Goal: Task Accomplishment & Management: Manage account settings

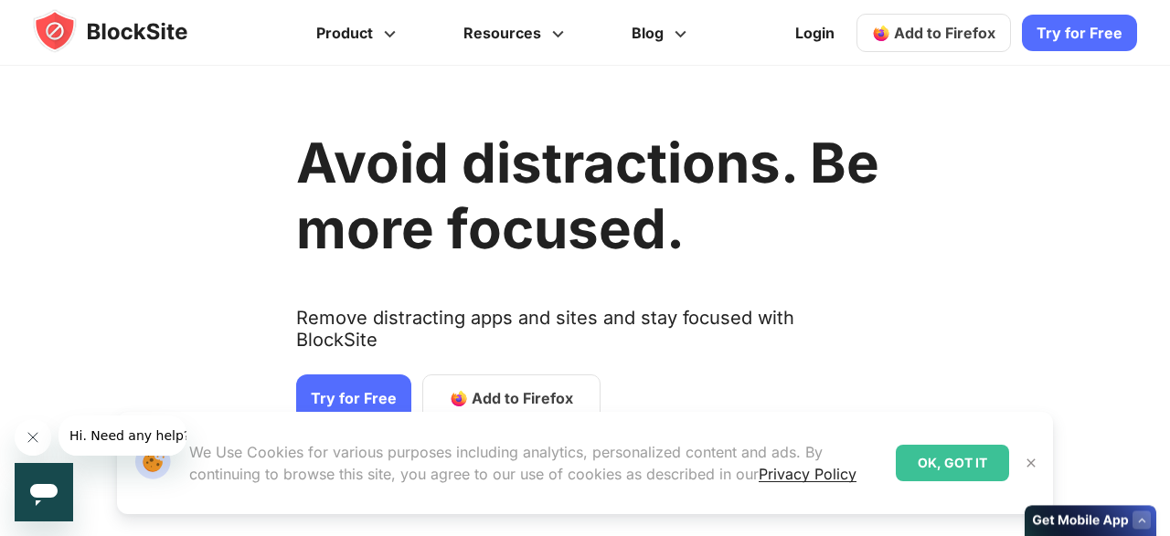
click at [509, 387] on span "Add to Firefox" at bounding box center [522, 398] width 101 height 22
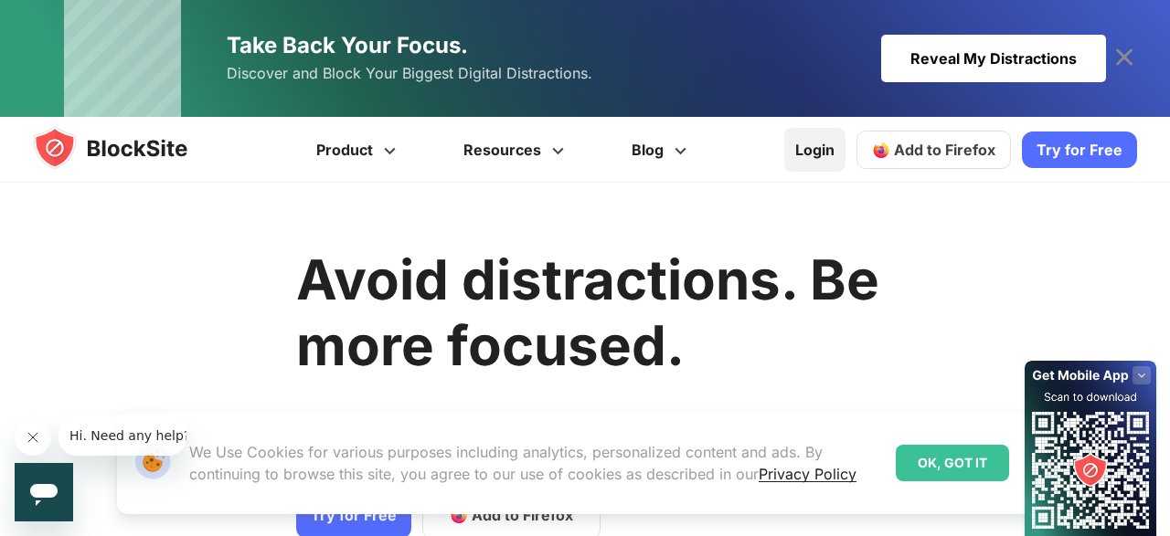
click at [829, 145] on link "Login" at bounding box center [814, 150] width 61 height 44
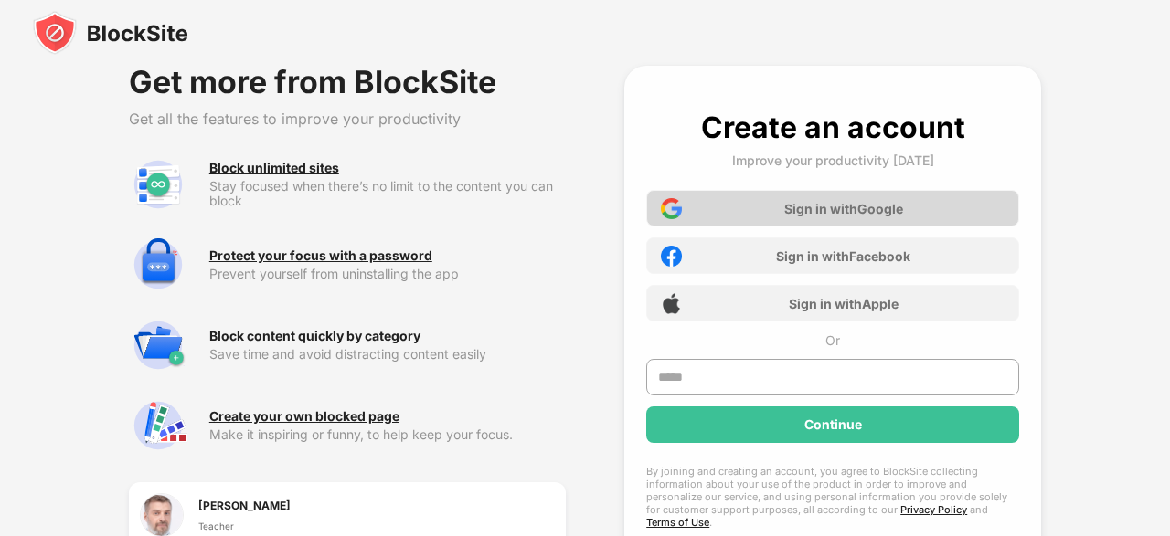
click at [836, 207] on div "Sign in with Google" at bounding box center [843, 209] width 119 height 16
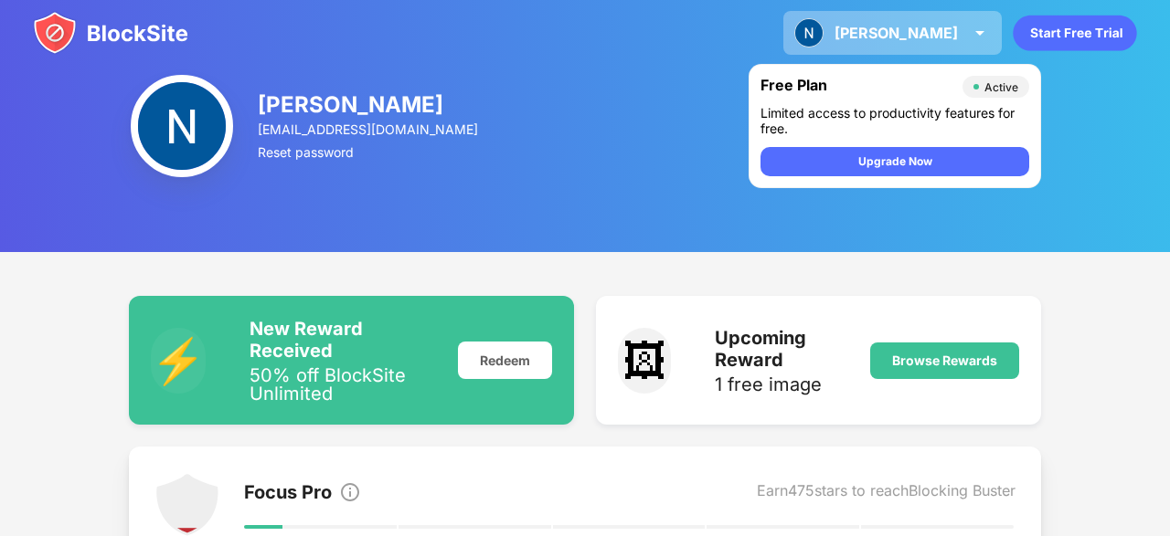
click at [969, 36] on img at bounding box center [980, 33] width 22 height 22
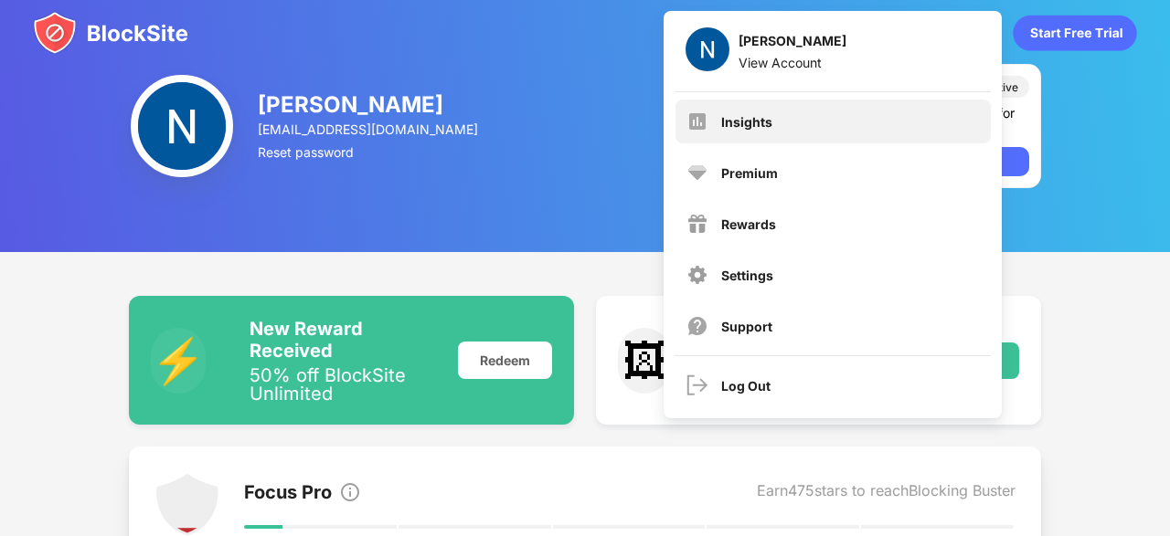
click at [838, 139] on div "Insights" at bounding box center [832, 122] width 315 height 44
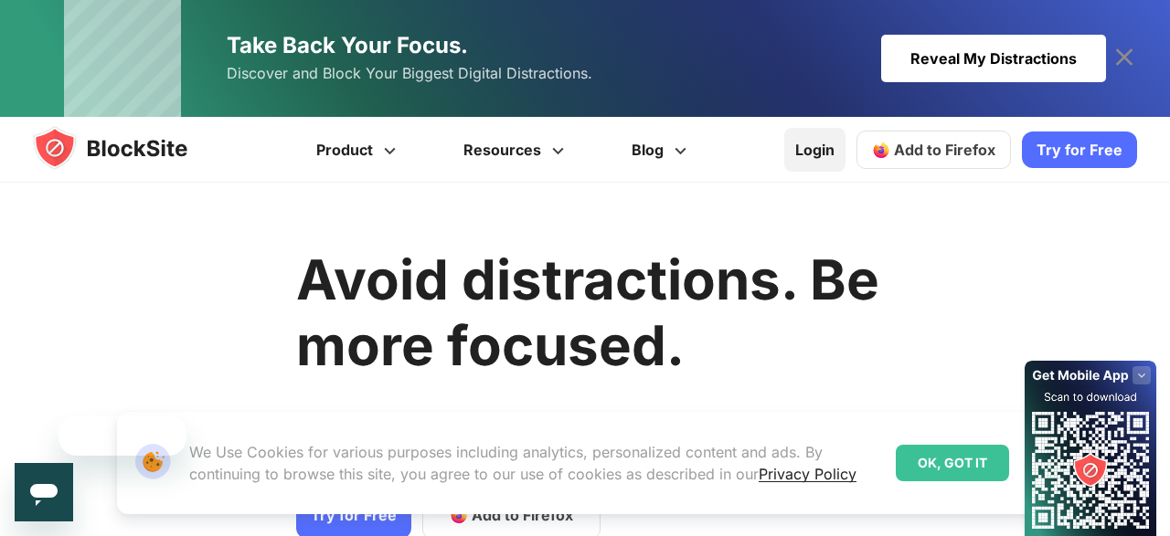
click at [811, 165] on link "Login" at bounding box center [814, 150] width 61 height 44
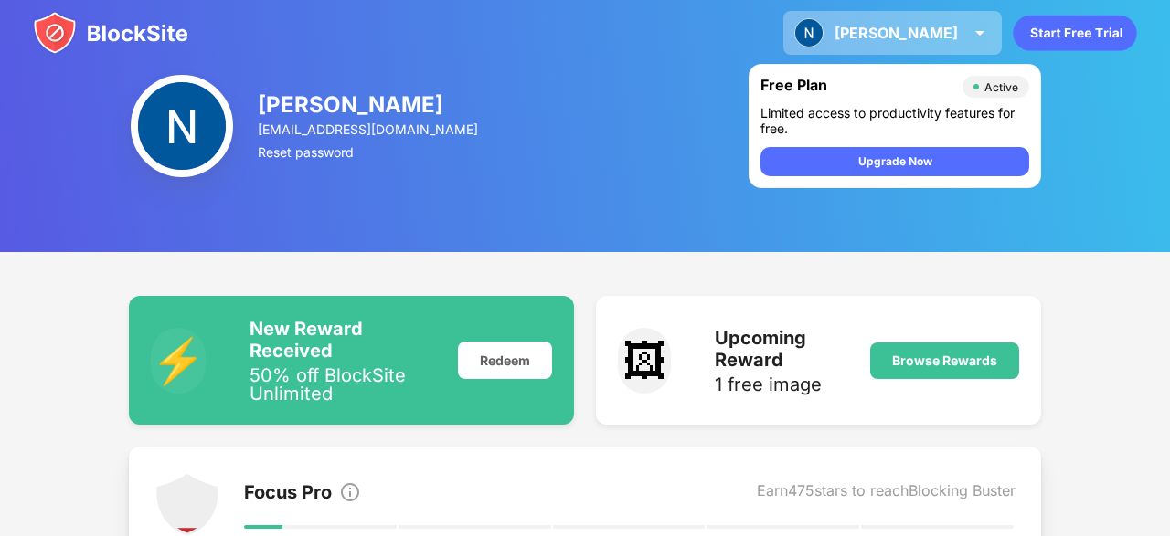
click at [988, 52] on div "Naomika Naomika Pillai View Account Insights Premium Rewards Settings Support L…" at bounding box center [892, 33] width 218 height 44
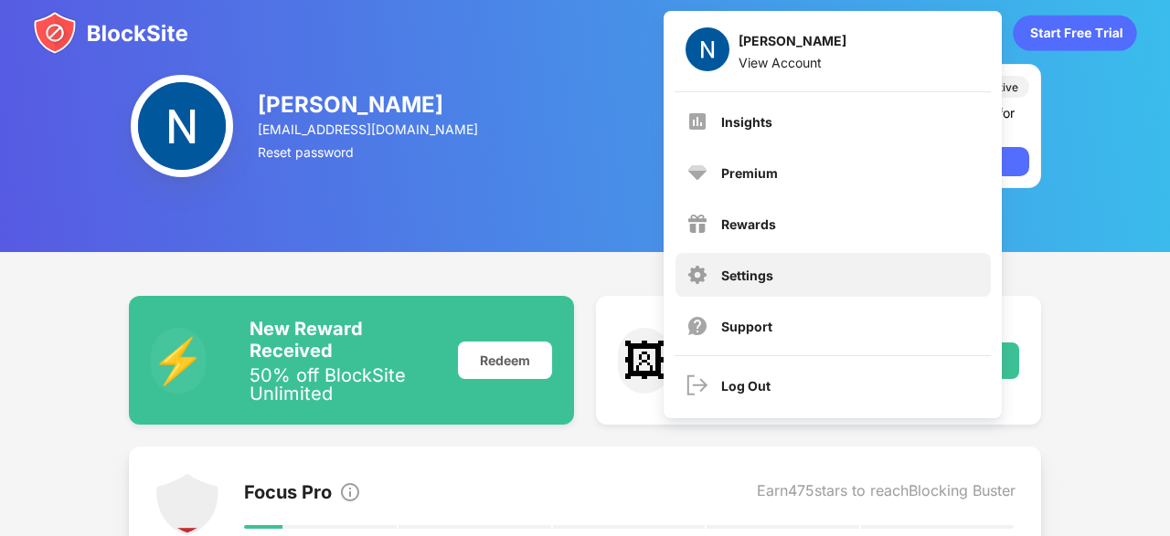
click at [832, 262] on div "Settings" at bounding box center [832, 275] width 315 height 44
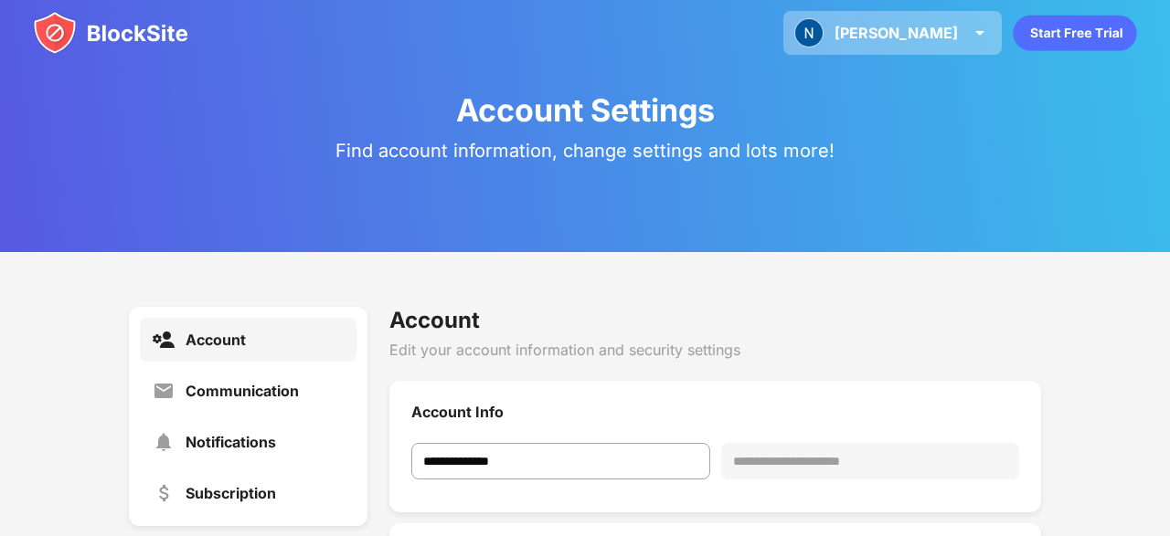
click at [934, 19] on div "Naomika Naomika Pillai View Account Insights Premium Rewards Settings Support L…" at bounding box center [892, 33] width 218 height 44
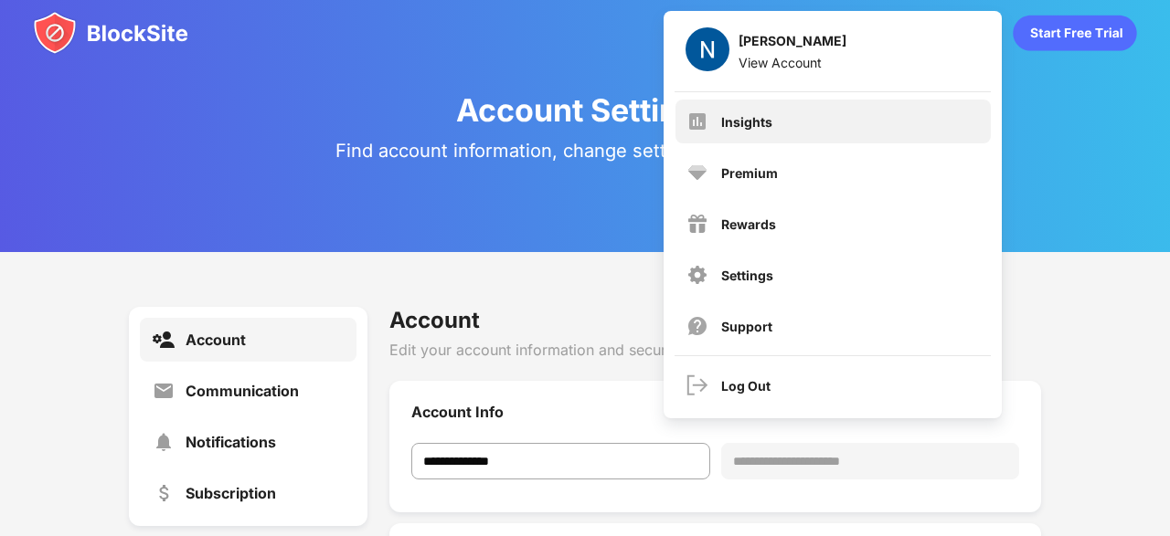
click at [768, 107] on div "Insights" at bounding box center [832, 122] width 315 height 44
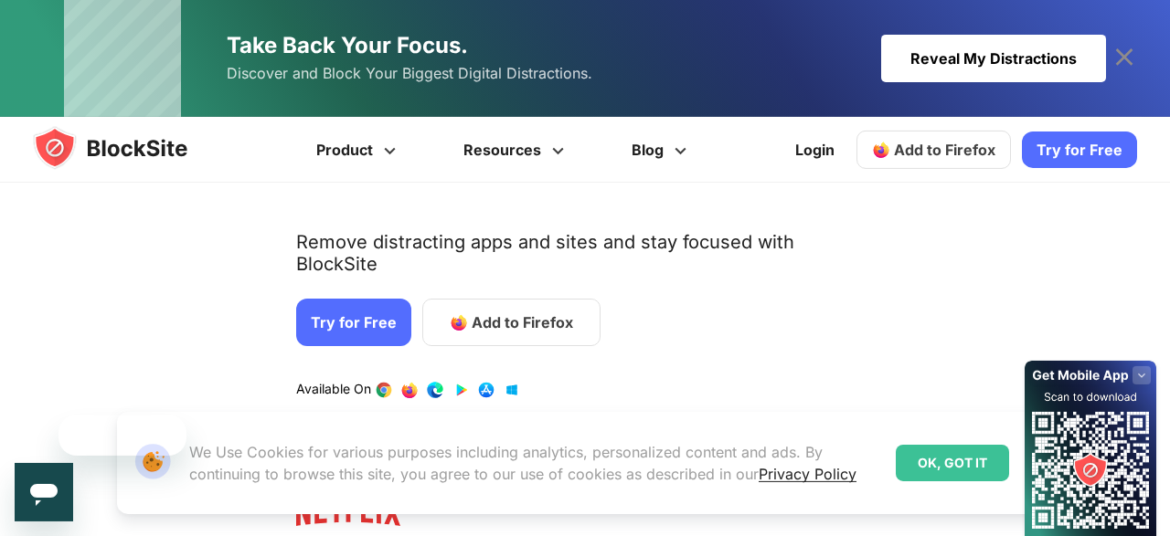
click at [968, 145] on span "Add to Firefox" at bounding box center [944, 150] width 101 height 18
